Goal: Task Accomplishment & Management: Use online tool/utility

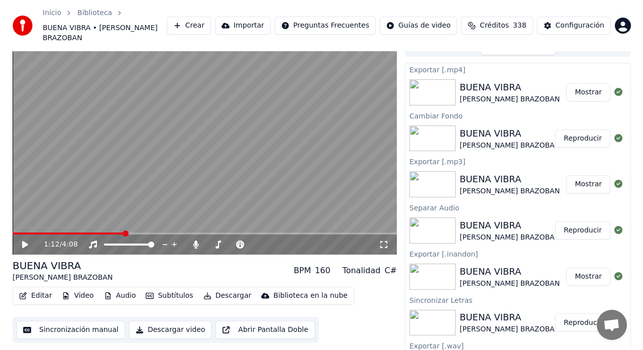
scroll to position [735, 0]
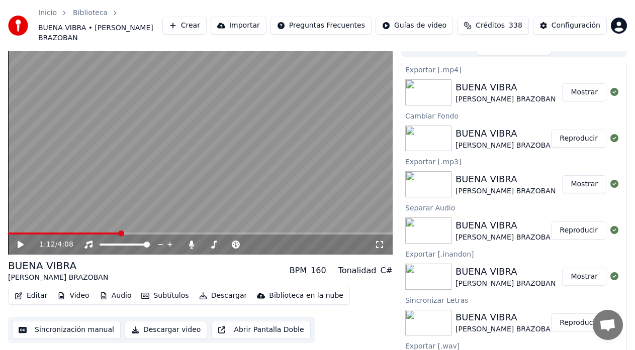
click at [207, 24] on button "Crear" at bounding box center [184, 26] width 44 height 18
click at [505, 21] on span "Créditos" at bounding box center [489, 26] width 29 height 10
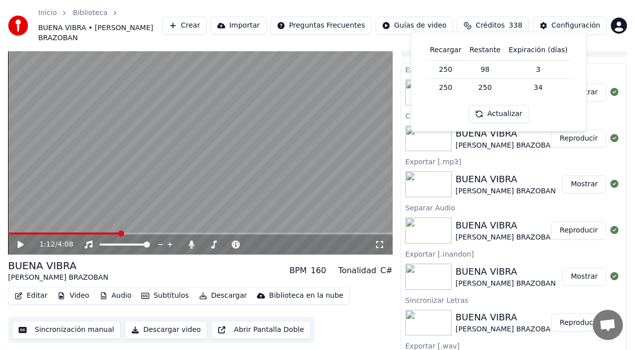
click at [206, 17] on button "Crear" at bounding box center [184, 26] width 44 height 18
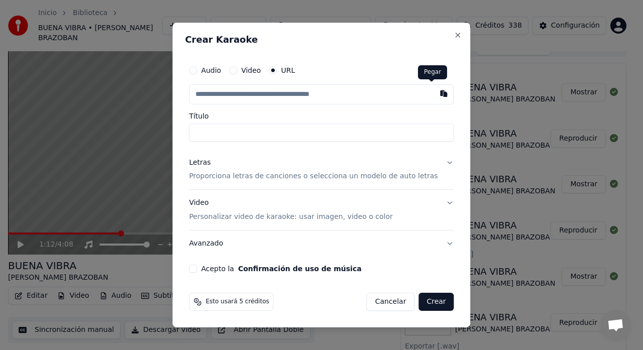
click at [434, 93] on button "button" at bounding box center [444, 93] width 20 height 18
type input "**********"
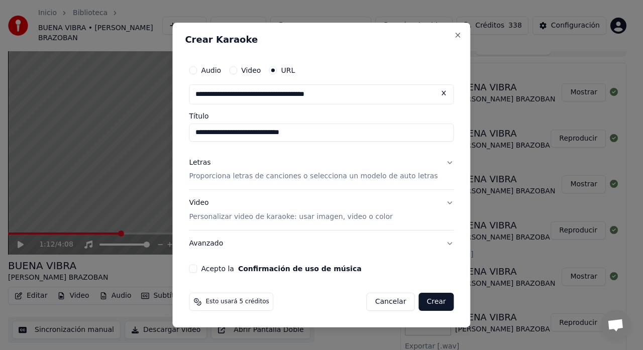
click at [436, 164] on button "Letras Proporciona letras de canciones o selecciona un modelo de auto letras" at bounding box center [321, 170] width 265 height 40
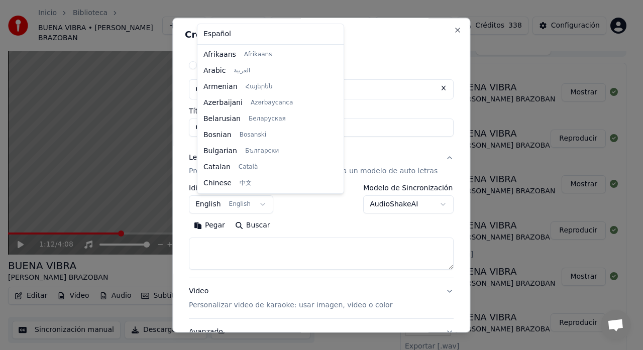
click at [266, 205] on body "Inicio Biblioteca BUENA VIBRA • [PERSON_NAME] BRAZOBAN Crear Importar Preguntas…" at bounding box center [317, 162] width 635 height 350
select select "**"
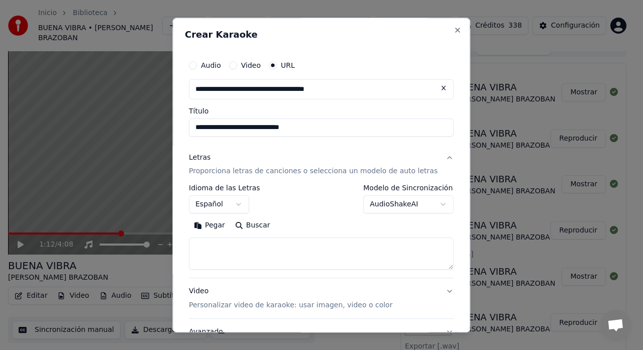
click at [427, 205] on body "Inicio Biblioteca BUENA VIBRA • [PERSON_NAME] BRAZOBAN Crear Importar Preguntas…" at bounding box center [317, 162] width 635 height 350
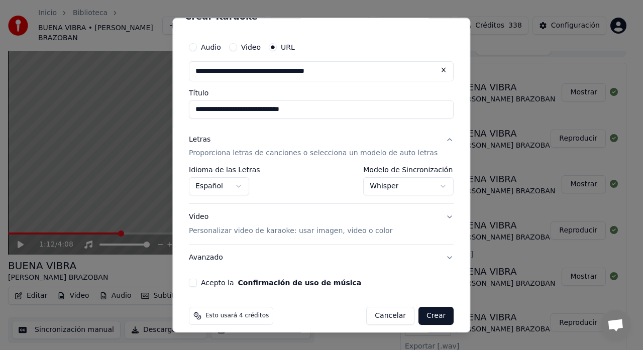
scroll to position [27, 0]
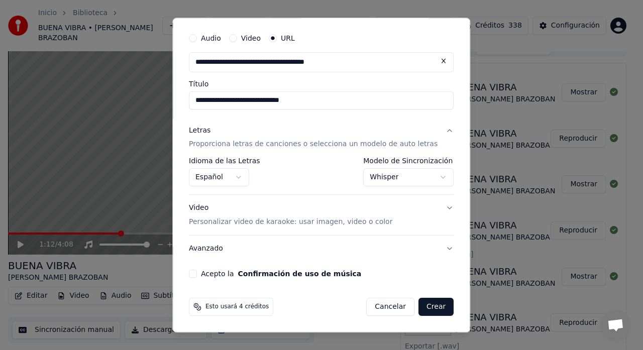
click at [367, 181] on body "Inicio Biblioteca BUENA VIBRA • [PERSON_NAME] BRAZOBAN Crear Importar Preguntas…" at bounding box center [317, 162] width 635 height 350
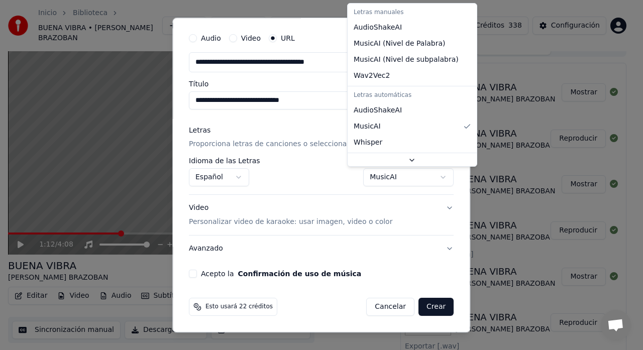
click at [362, 178] on body "Inicio Biblioteca BUENA VIBRA • [PERSON_NAME] BRAZOBAN Crear Importar Preguntas…" at bounding box center [317, 162] width 635 height 350
click at [367, 177] on body "Inicio Biblioteca BUENA VIBRA • [PERSON_NAME] BRAZOBAN Crear Importar Preguntas…" at bounding box center [317, 162] width 635 height 350
select select "**********"
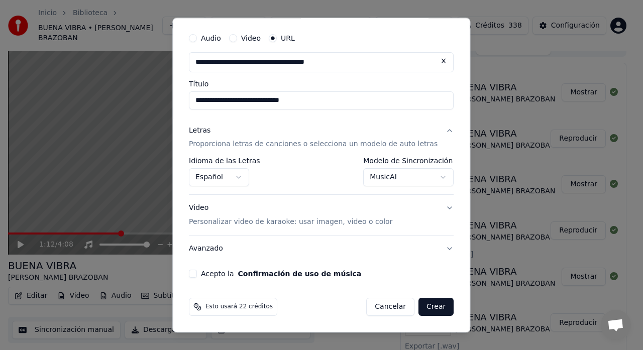
click at [197, 275] on button "Acepto la Confirmación de uso de música" at bounding box center [193, 274] width 8 height 8
click at [423, 249] on button "Avanzado" at bounding box center [321, 249] width 265 height 26
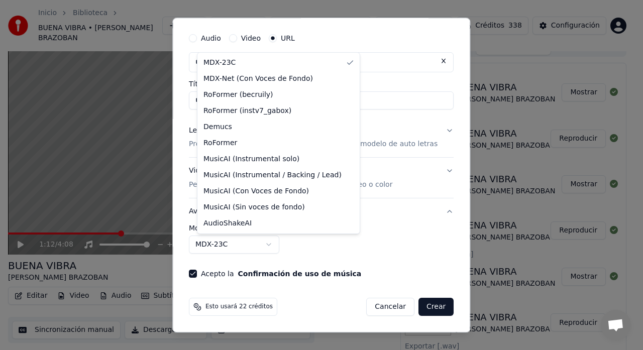
click at [278, 246] on body "Inicio Biblioteca BUENA VIBRA • [PERSON_NAME] BRAZOBAN Crear Importar Preguntas…" at bounding box center [317, 162] width 635 height 350
click at [306, 243] on body "Inicio Biblioteca BUENA VIBRA • [PERSON_NAME] BRAZOBAN Crear Importar Preguntas…" at bounding box center [317, 162] width 635 height 350
select select "**********"
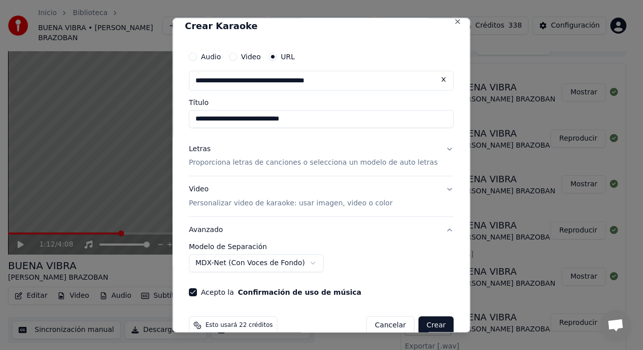
scroll to position [0, 0]
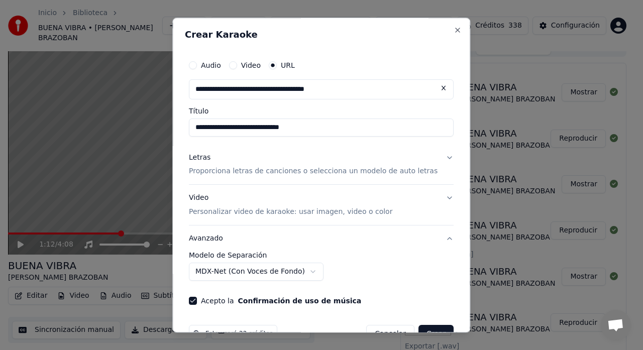
click at [434, 158] on button "Letras Proporciona letras de canciones o selecciona un modelo de auto letras" at bounding box center [321, 165] width 265 height 40
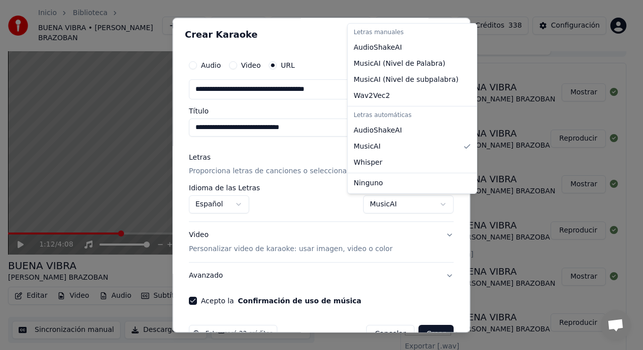
click at [427, 206] on body "Inicio Biblioteca BUENA VIBRA • [PERSON_NAME] BRAZOBAN Crear Importar Preguntas…" at bounding box center [317, 162] width 635 height 350
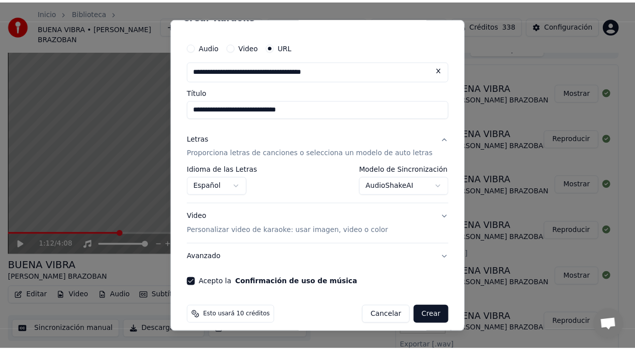
scroll to position [27, 0]
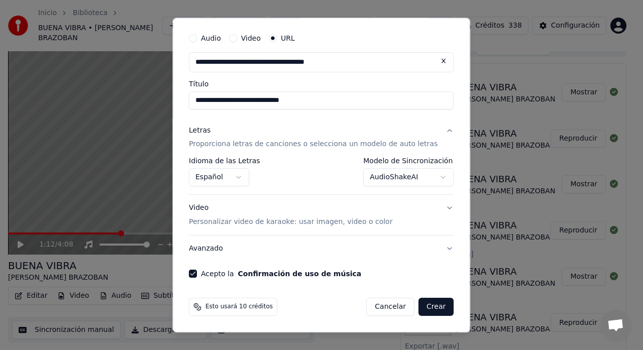
click at [420, 309] on button "Crear" at bounding box center [436, 308] width 35 height 18
select select "**********"
select select
